Goal: Task Accomplishment & Management: Manage account settings

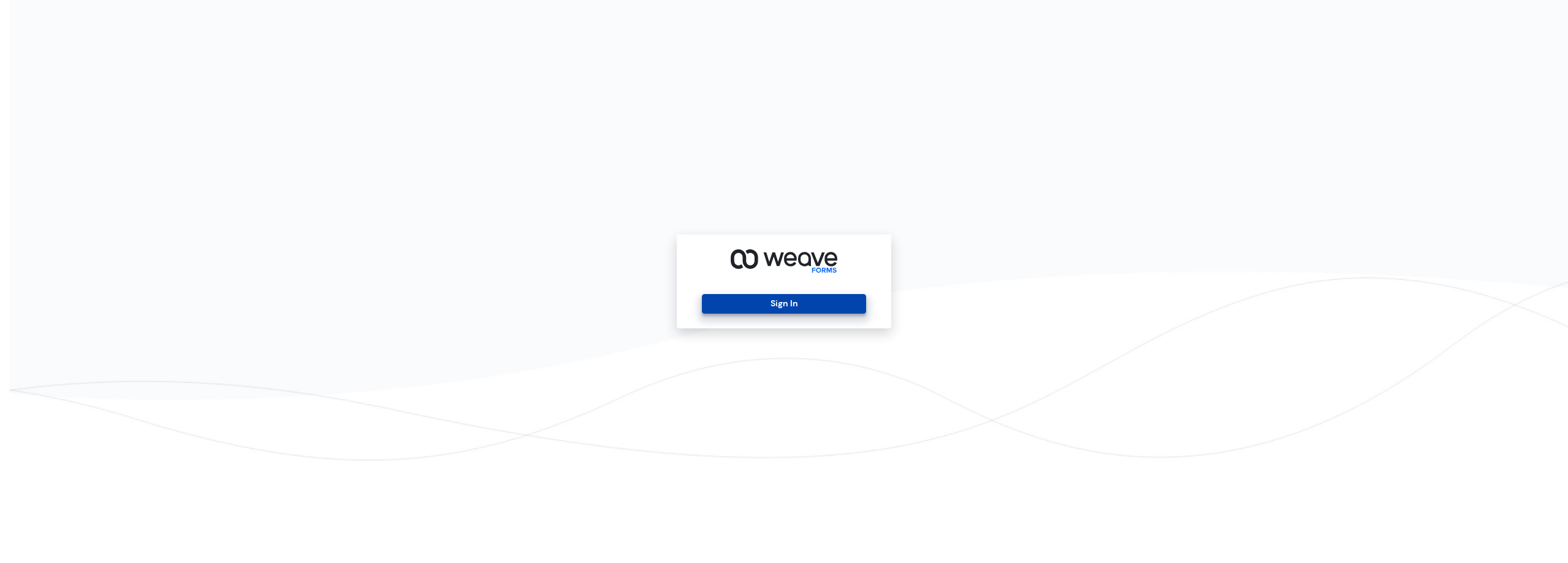
click at [800, 300] on button "Sign In" at bounding box center [784, 304] width 163 height 20
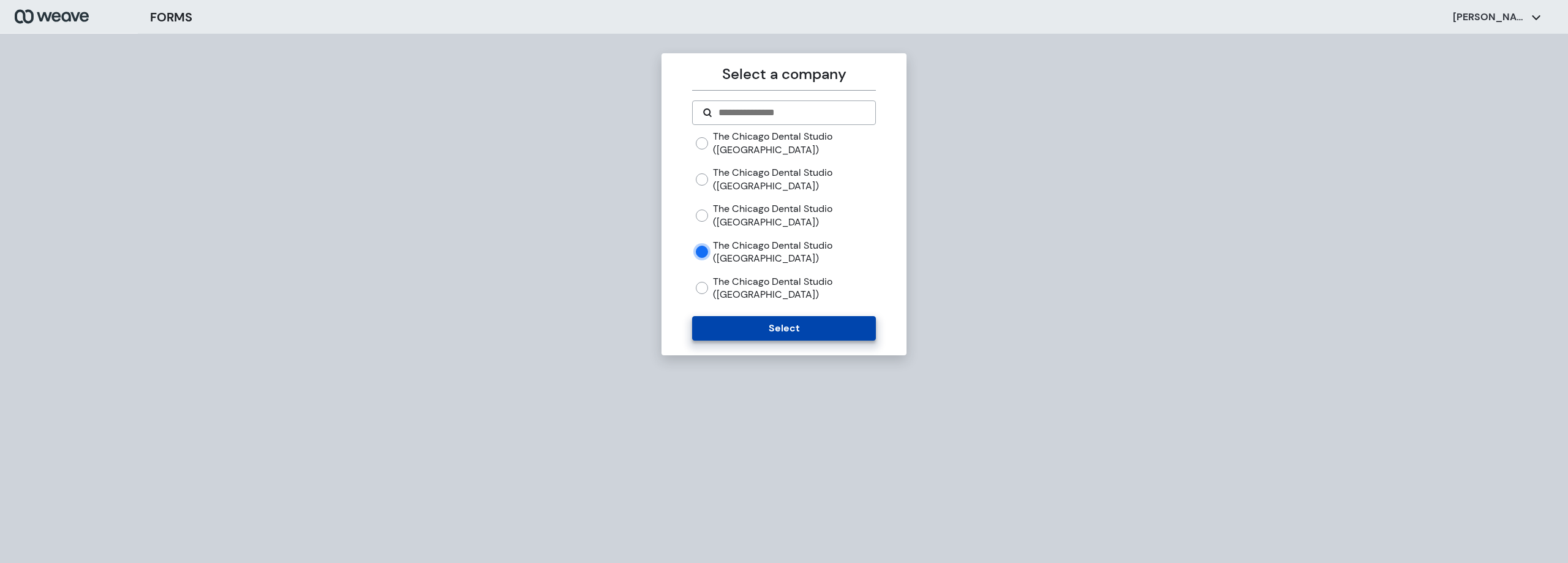
click at [784, 328] on button "Select" at bounding box center [784, 328] width 183 height 24
